Goal: Task Accomplishment & Management: Complete application form

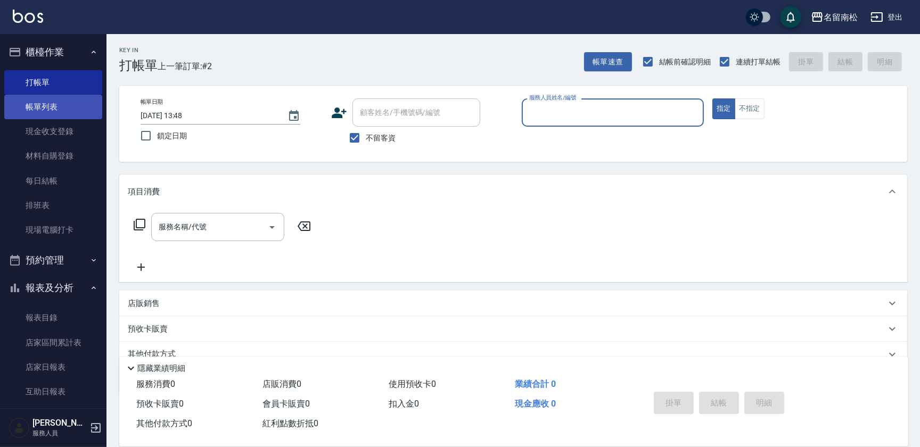
click at [71, 104] on link "帳單列表" at bounding box center [53, 107] width 98 height 24
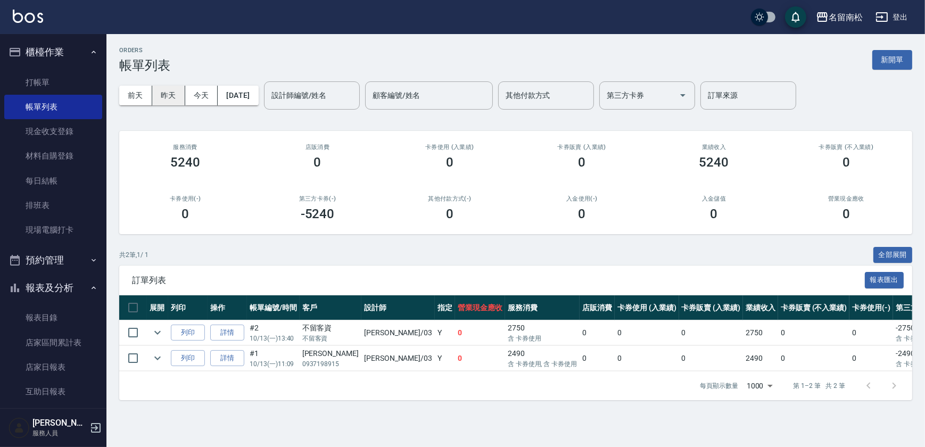
click at [169, 95] on button "昨天" at bounding box center [168, 96] width 33 height 20
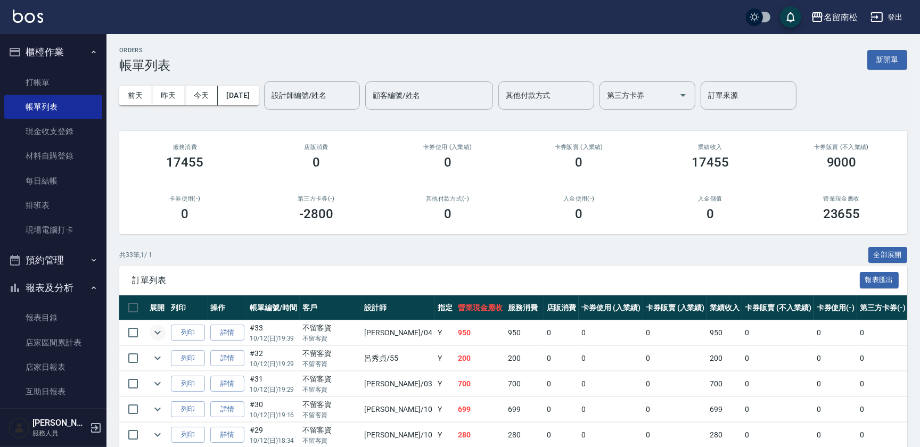
click at [150, 332] on button "expand row" at bounding box center [158, 333] width 16 height 16
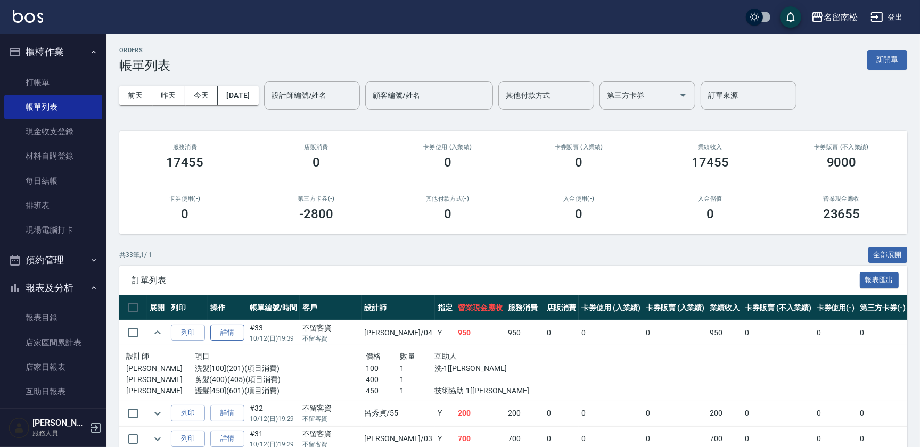
click at [227, 329] on link "詳情" at bounding box center [227, 333] width 34 height 16
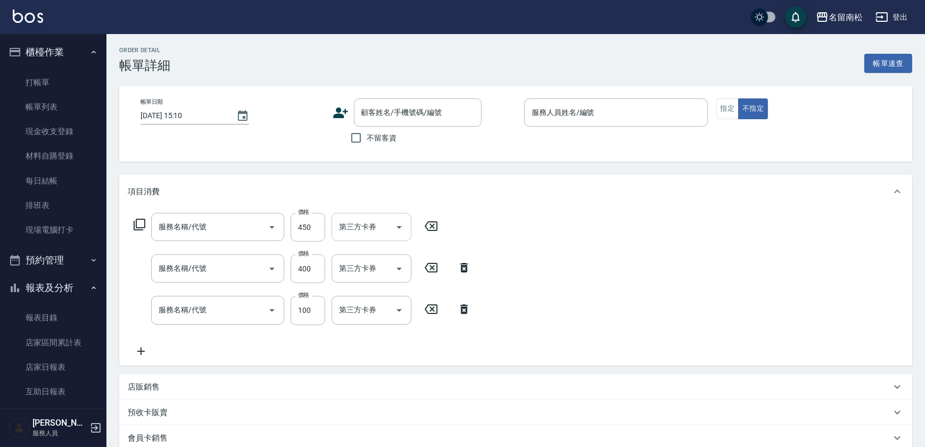
type input "[DATE] 19:39"
checkbox input "true"
type input "[PERSON_NAME]04"
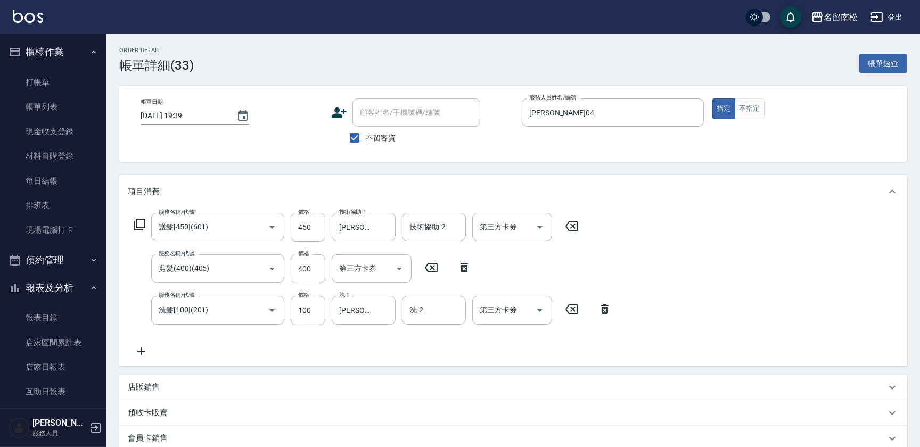
type input "護髮[450](601)"
type input "剪髮(400)(405)"
type input "洗髮[100](201)"
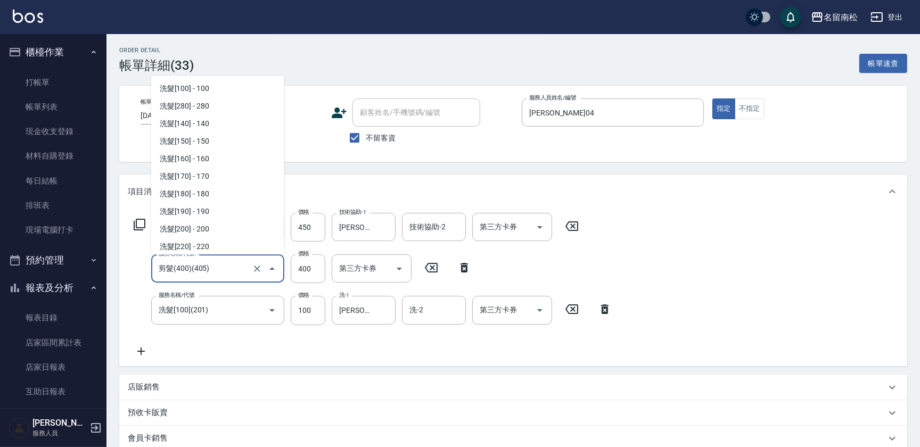
click at [239, 272] on input "剪髮(400)(405)" at bounding box center [203, 268] width 94 height 19
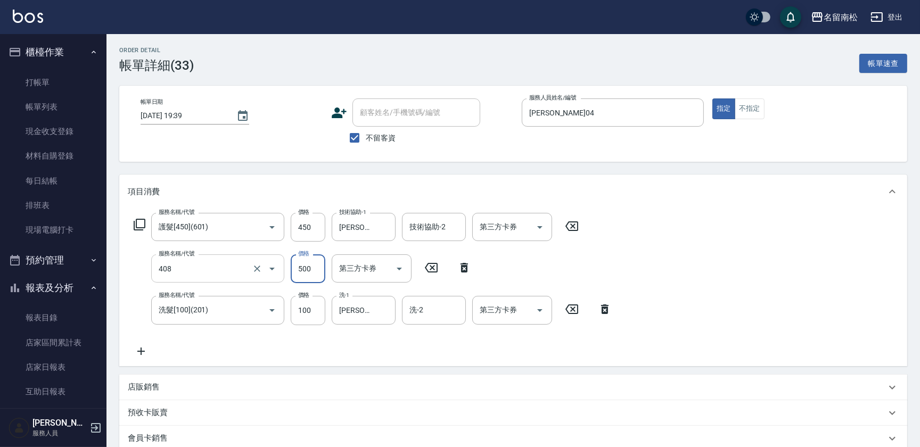
type input "剪髮(500)(408)"
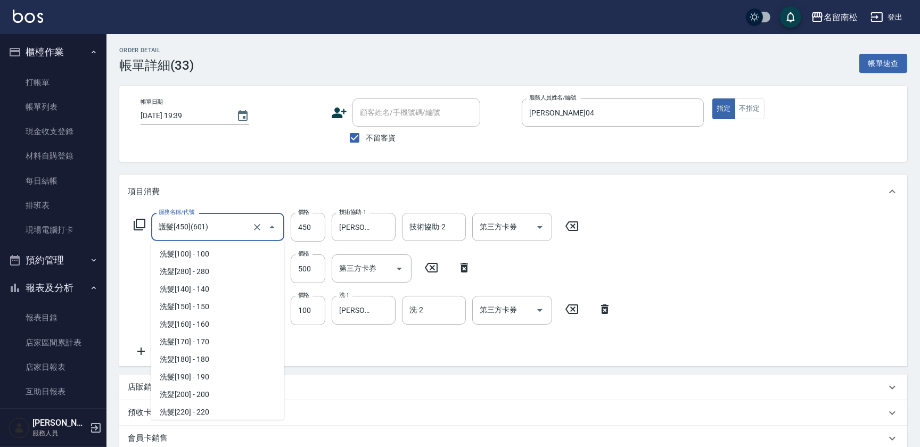
click at [229, 228] on input "護髮[450](601)" at bounding box center [203, 227] width 94 height 19
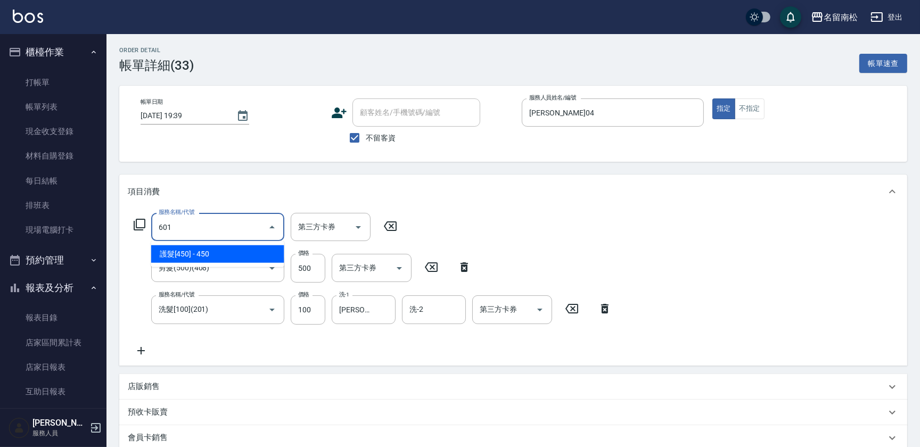
type input "護髮[450](601)"
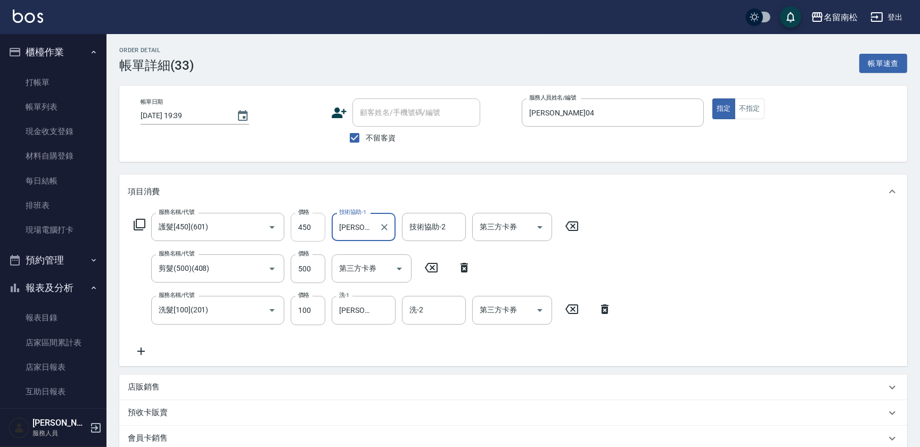
click at [313, 229] on input "450" at bounding box center [308, 227] width 35 height 29
click at [313, 219] on input "305" at bounding box center [308, 227] width 35 height 29
type input "350"
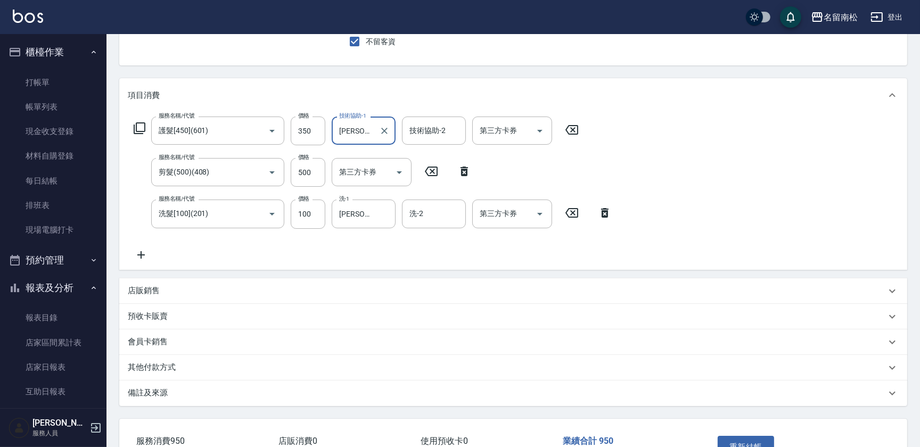
scroll to position [145, 0]
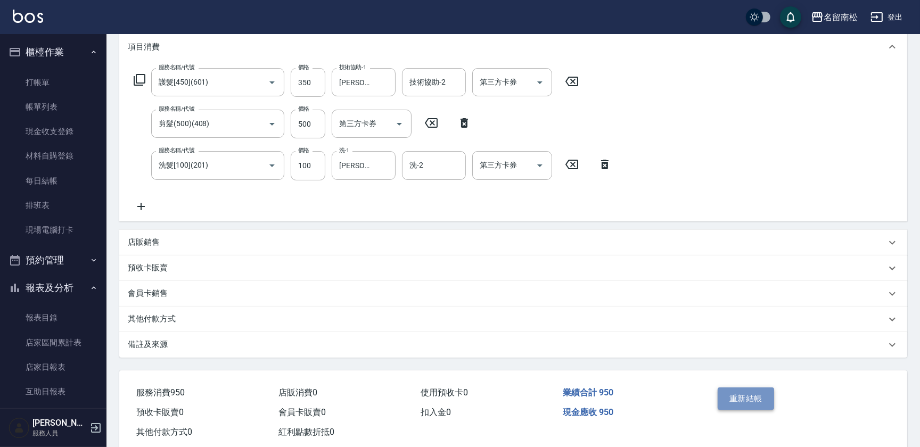
click at [727, 396] on button "重新結帳" at bounding box center [745, 398] width 56 height 22
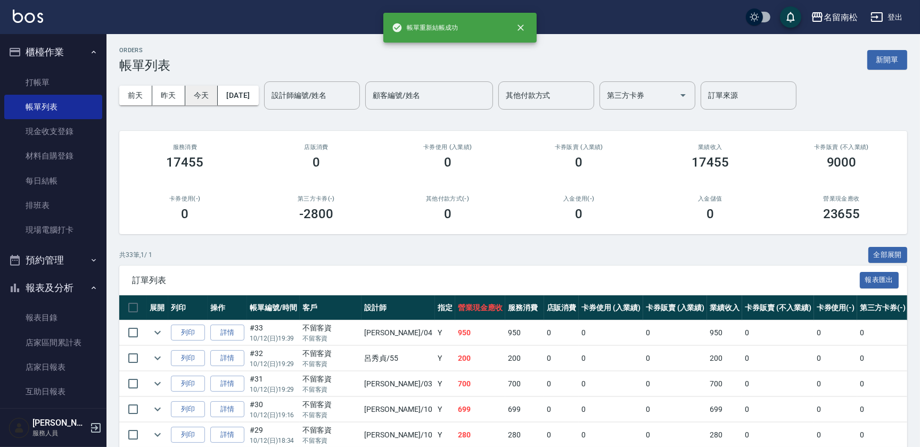
click at [212, 90] on button "今天" at bounding box center [201, 96] width 33 height 20
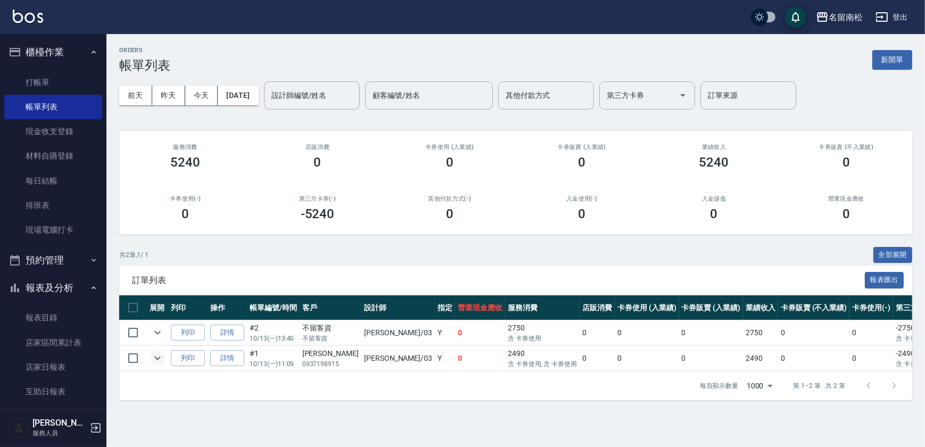
click at [158, 358] on icon "expand row" at bounding box center [157, 359] width 6 height 4
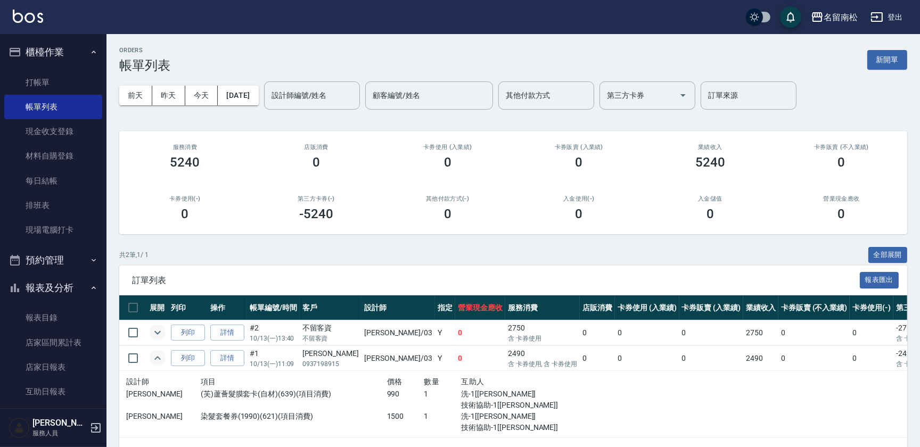
click at [156, 335] on icon "expand row" at bounding box center [157, 332] width 13 height 13
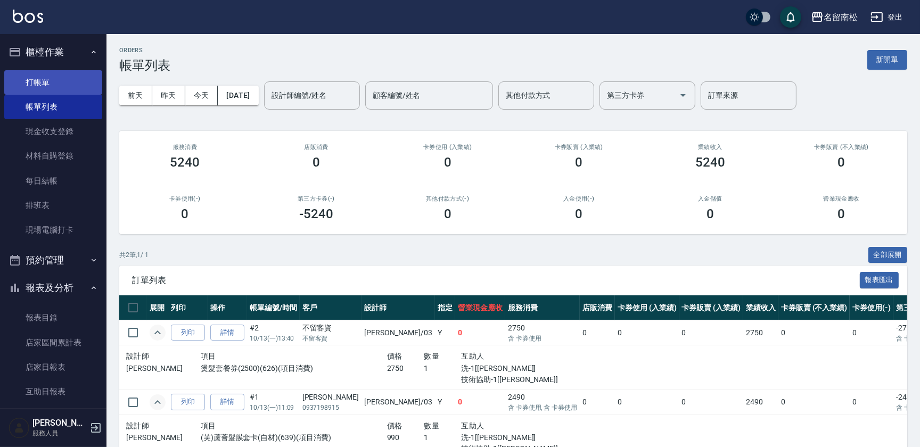
click at [39, 84] on link "打帳單" at bounding box center [53, 82] width 98 height 24
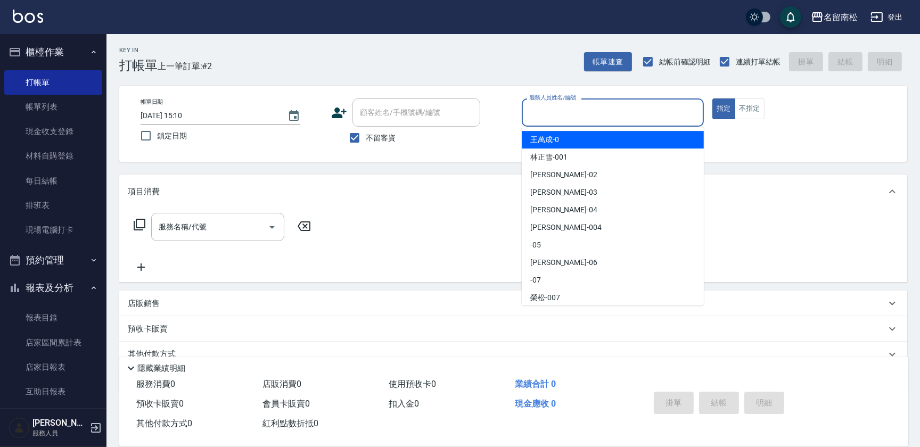
click at [591, 116] on input "服務人員姓名/編號" at bounding box center [612, 112] width 172 height 19
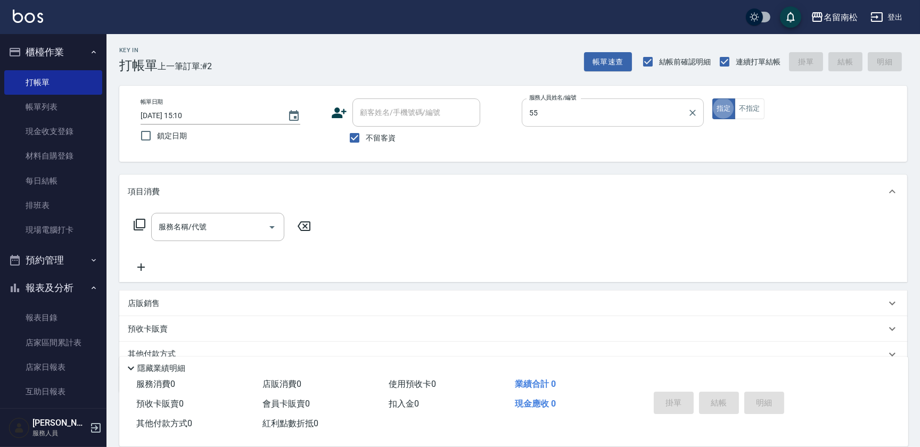
type input "呂秀貞-55"
type button "true"
click at [139, 223] on icon at bounding box center [139, 224] width 13 height 13
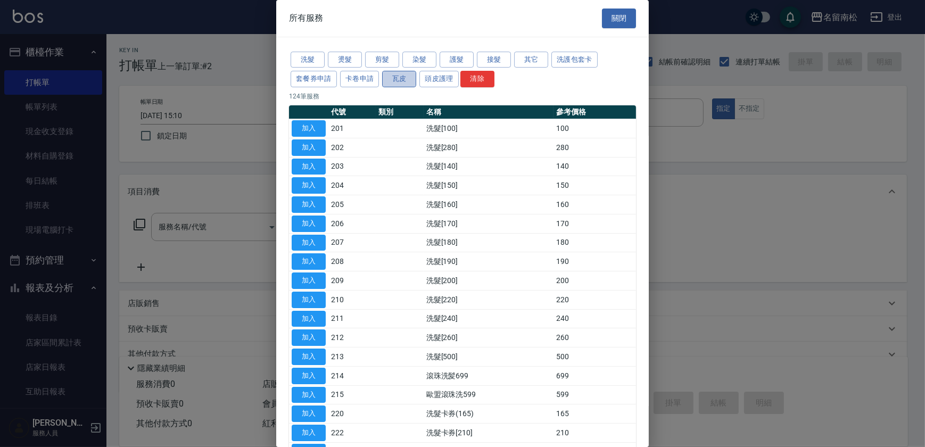
drag, startPoint x: 402, startPoint y: 79, endPoint x: 402, endPoint y: 124, distance: 45.2
click at [402, 80] on button "瓦皮" at bounding box center [399, 79] width 34 height 16
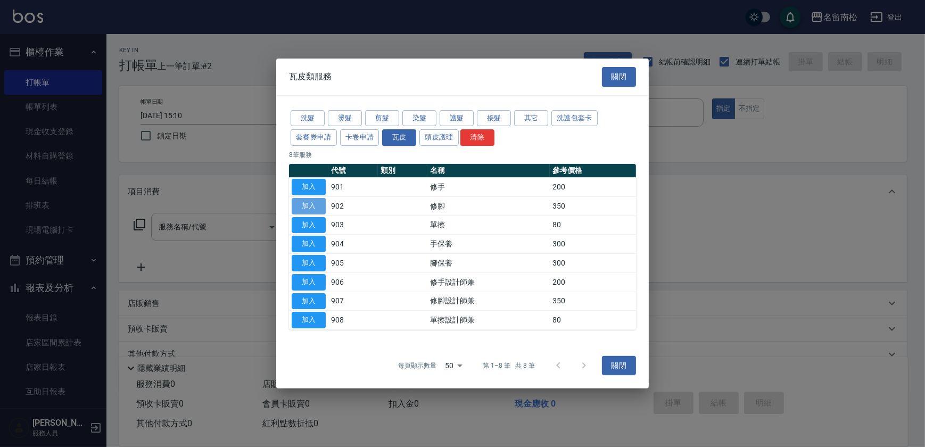
click at [308, 207] on button "加入" at bounding box center [309, 206] width 34 height 16
type input "修腳(902)"
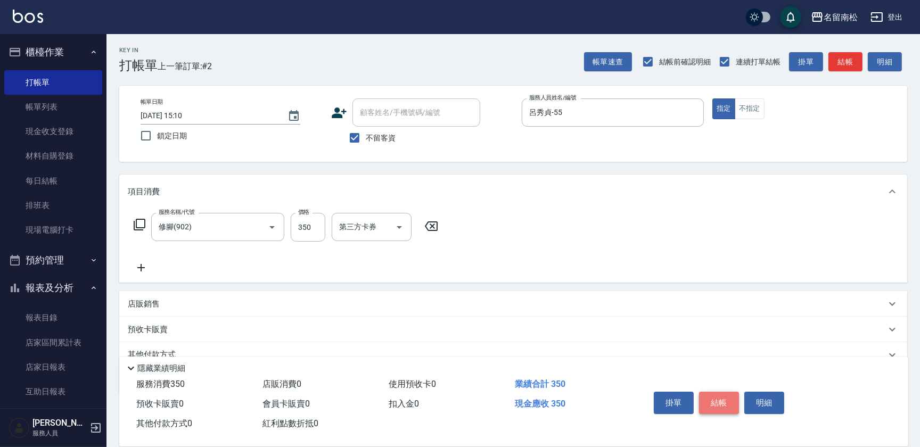
drag, startPoint x: 717, startPoint y: 400, endPoint x: 711, endPoint y: 407, distance: 8.7
click at [717, 403] on button "結帳" at bounding box center [719, 403] width 40 height 22
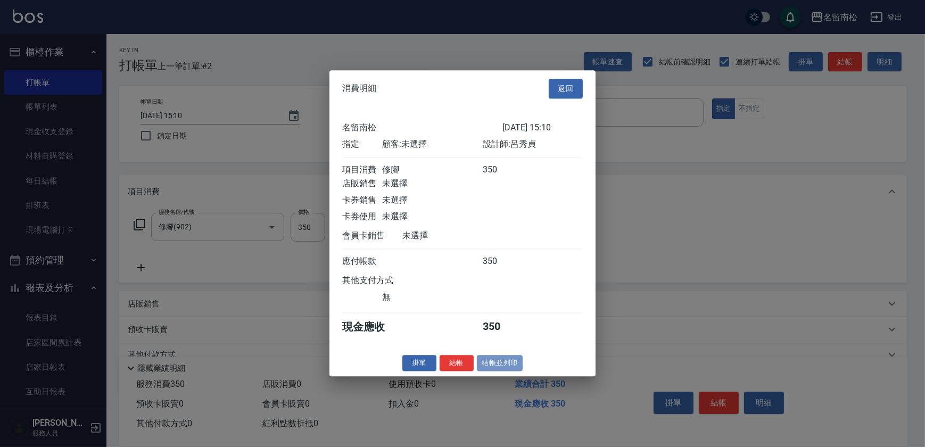
click at [495, 365] on button "結帳並列印" at bounding box center [500, 363] width 46 height 16
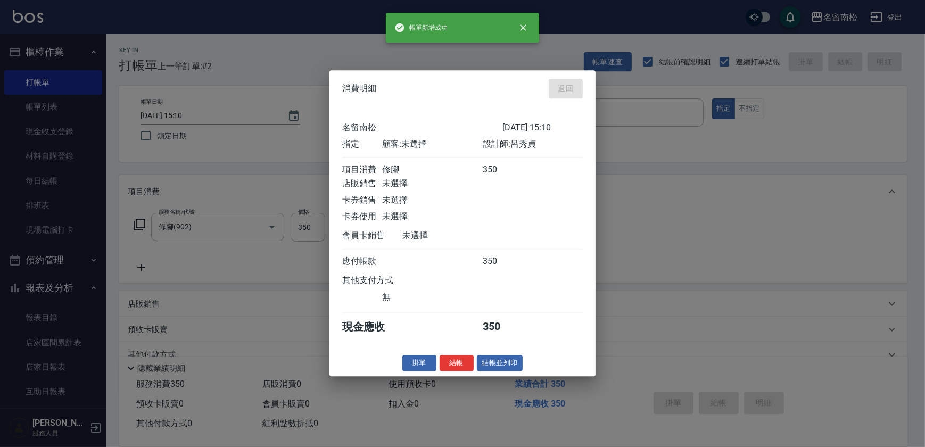
type input "[DATE] 15:36"
